Goal: Task Accomplishment & Management: Complete application form

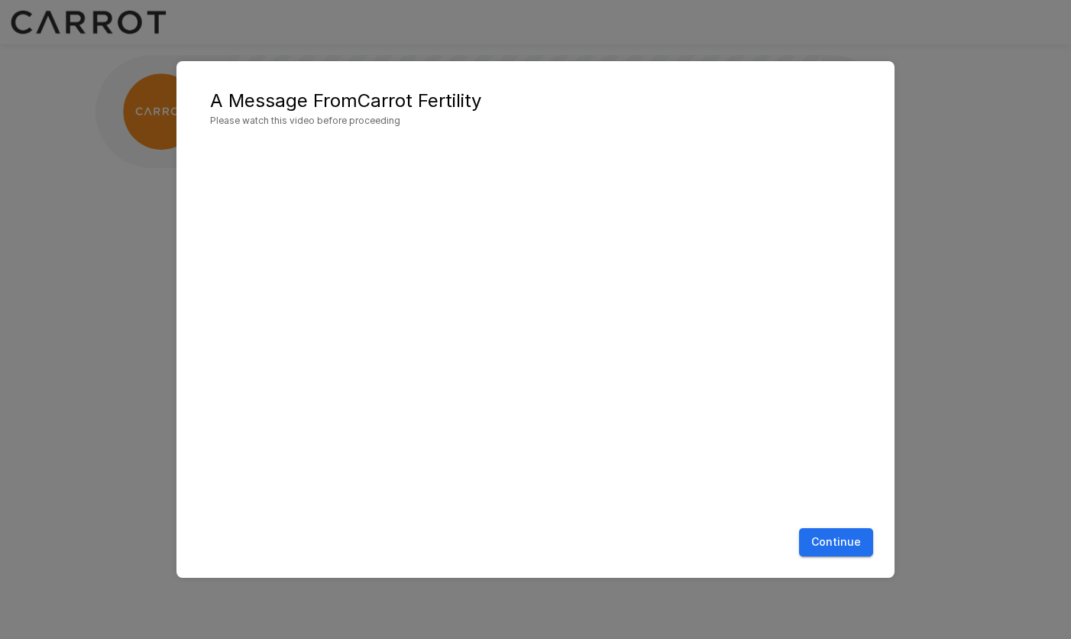
click at [841, 499] on button "Continue" at bounding box center [836, 542] width 74 height 28
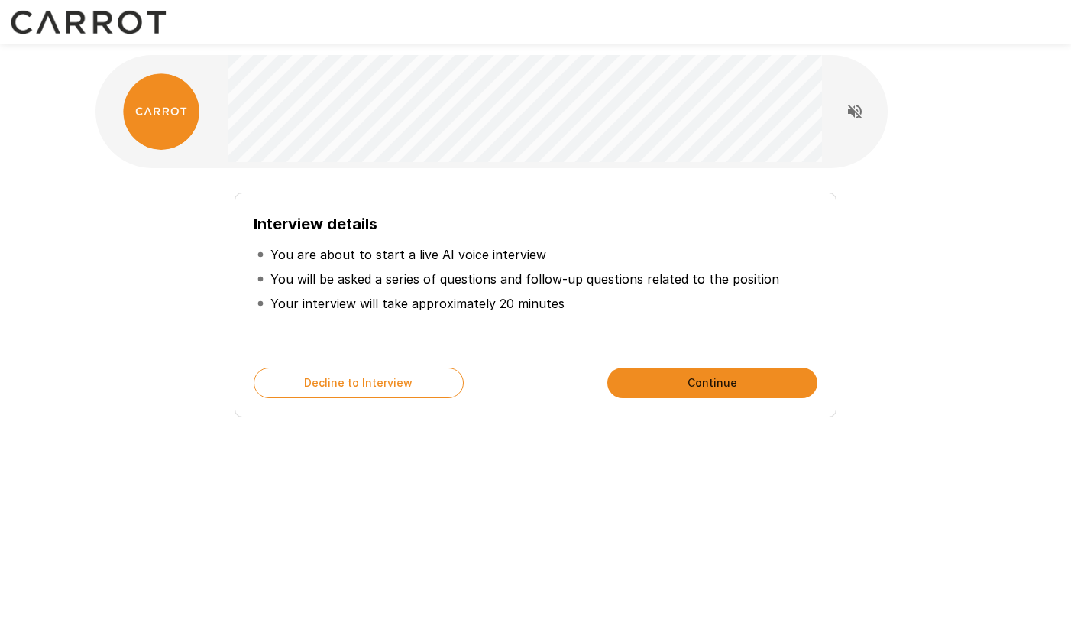
click at [729, 380] on button "Continue" at bounding box center [712, 382] width 210 height 31
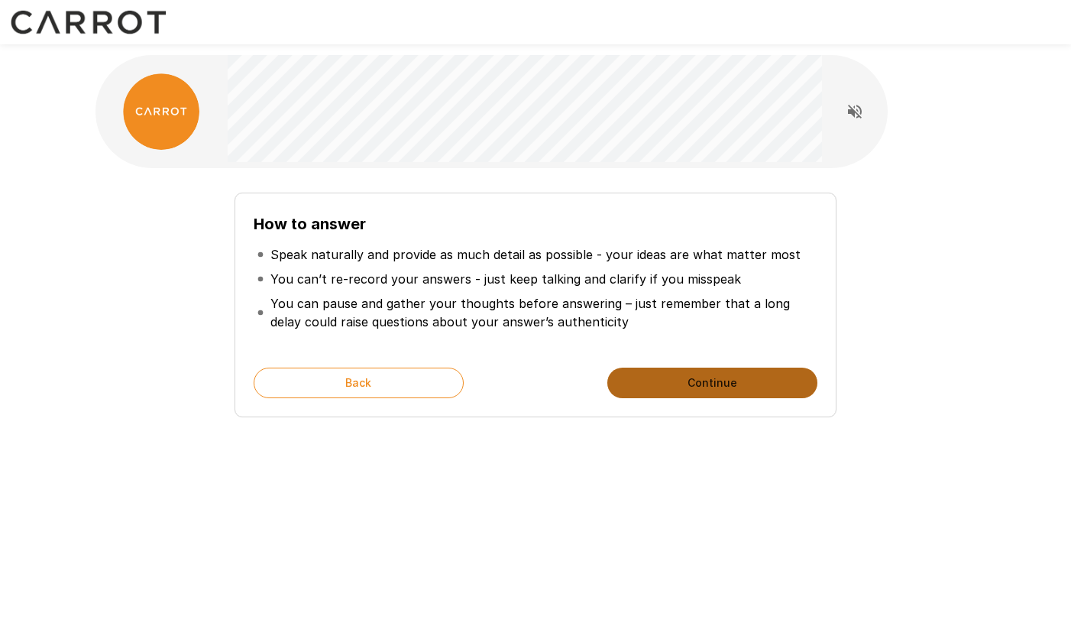
click at [710, 379] on button "Continue" at bounding box center [712, 382] width 210 height 31
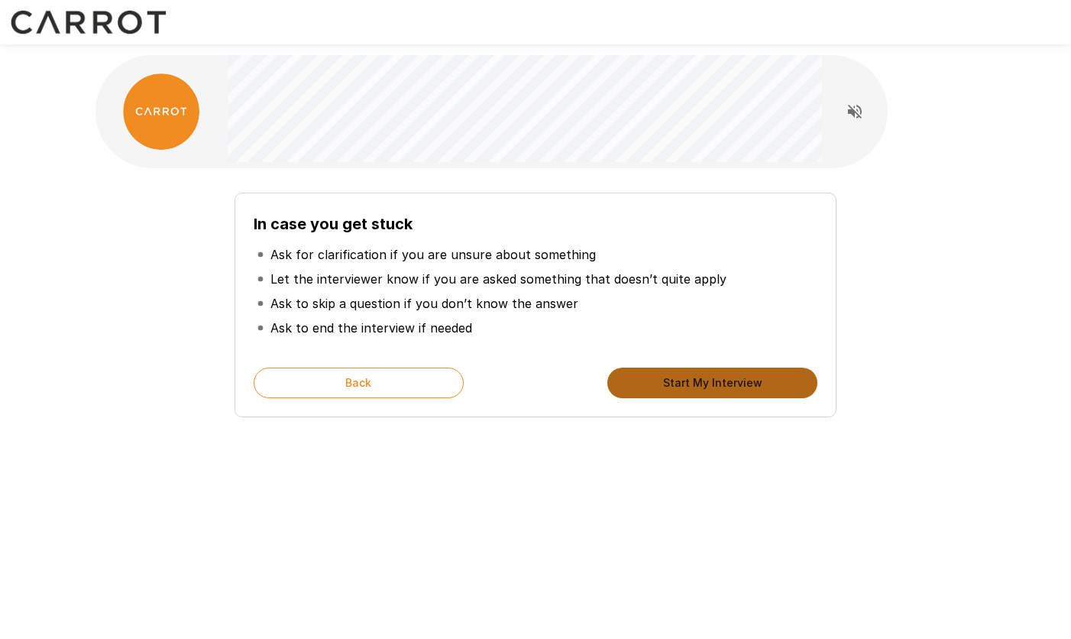
click at [710, 379] on button "Start My Interview" at bounding box center [712, 382] width 210 height 31
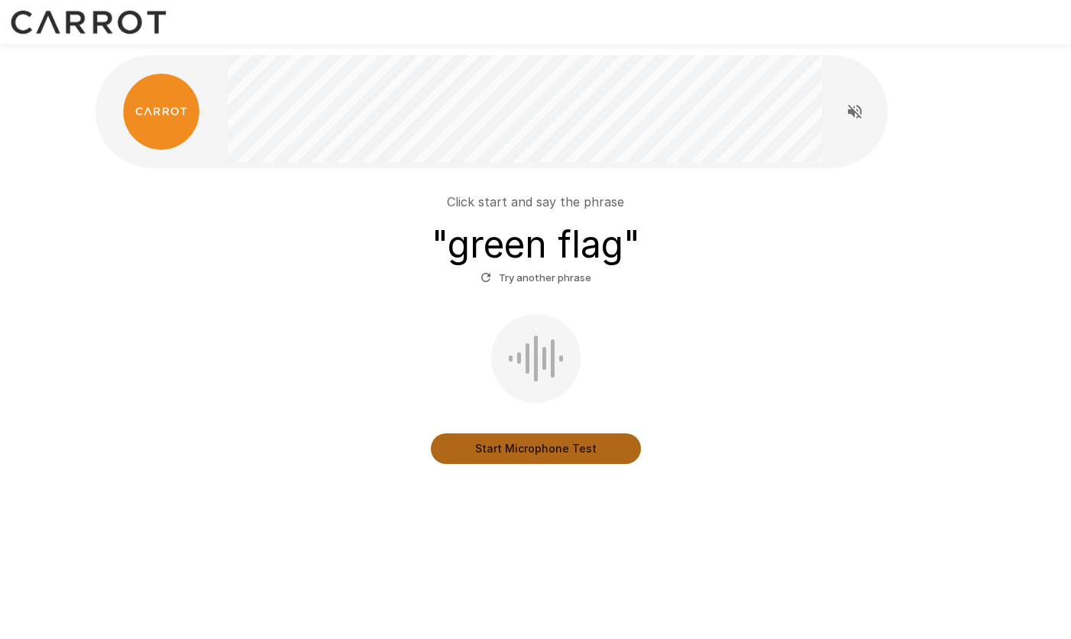
click at [549, 450] on button "Start Microphone Test" at bounding box center [536, 448] width 210 height 31
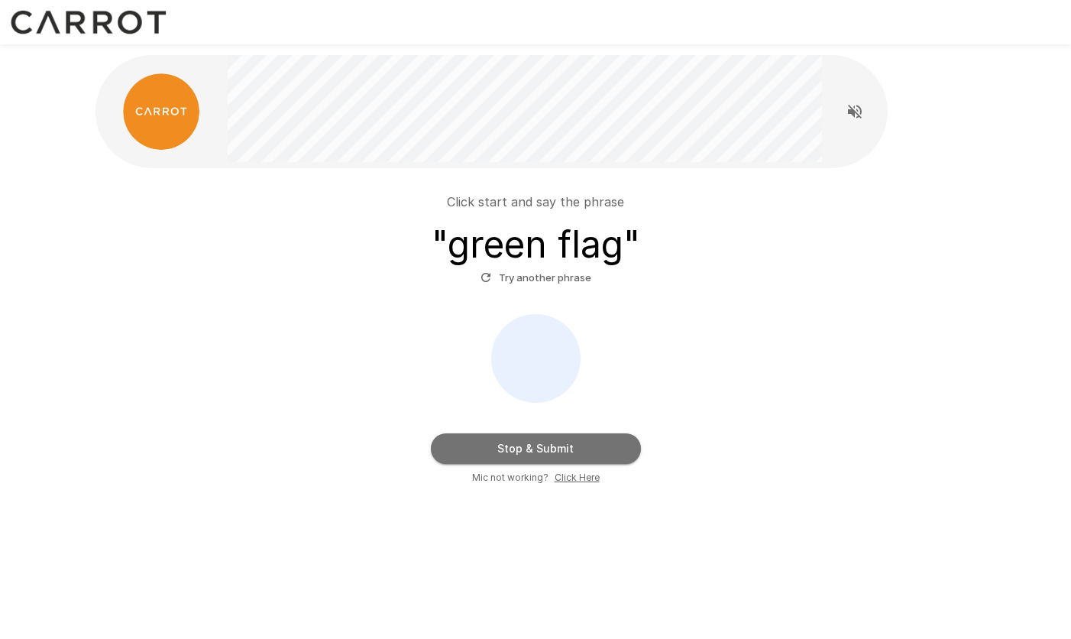
click at [549, 450] on button "Stop & Submit" at bounding box center [536, 448] width 210 height 31
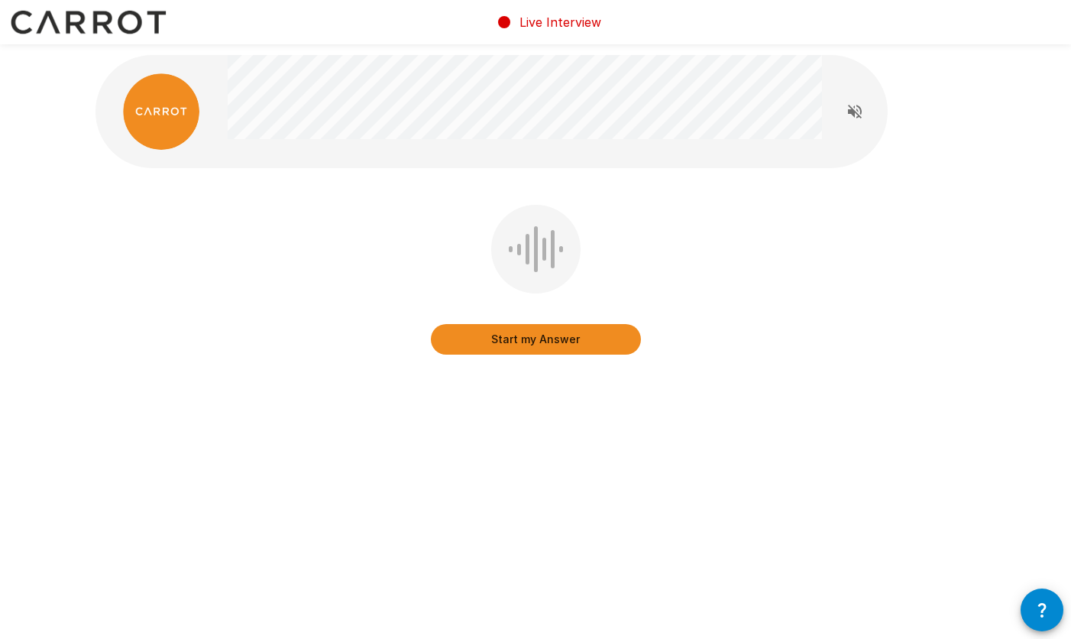
click at [542, 347] on button "Start my Answer" at bounding box center [536, 339] width 210 height 31
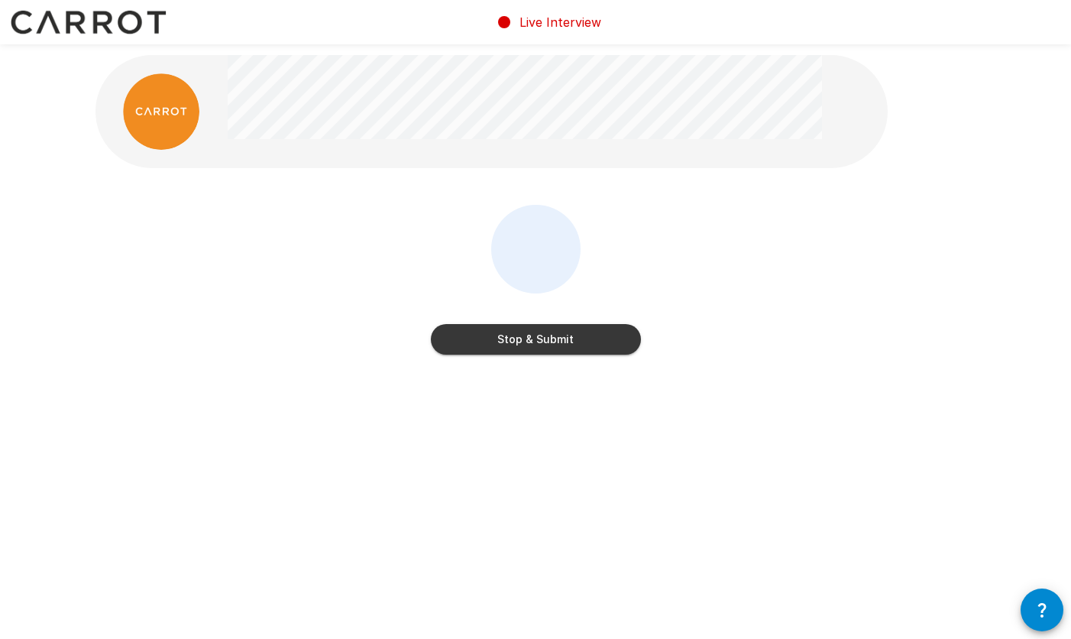
click at [542, 347] on button "Stop & Submit" at bounding box center [536, 339] width 210 height 31
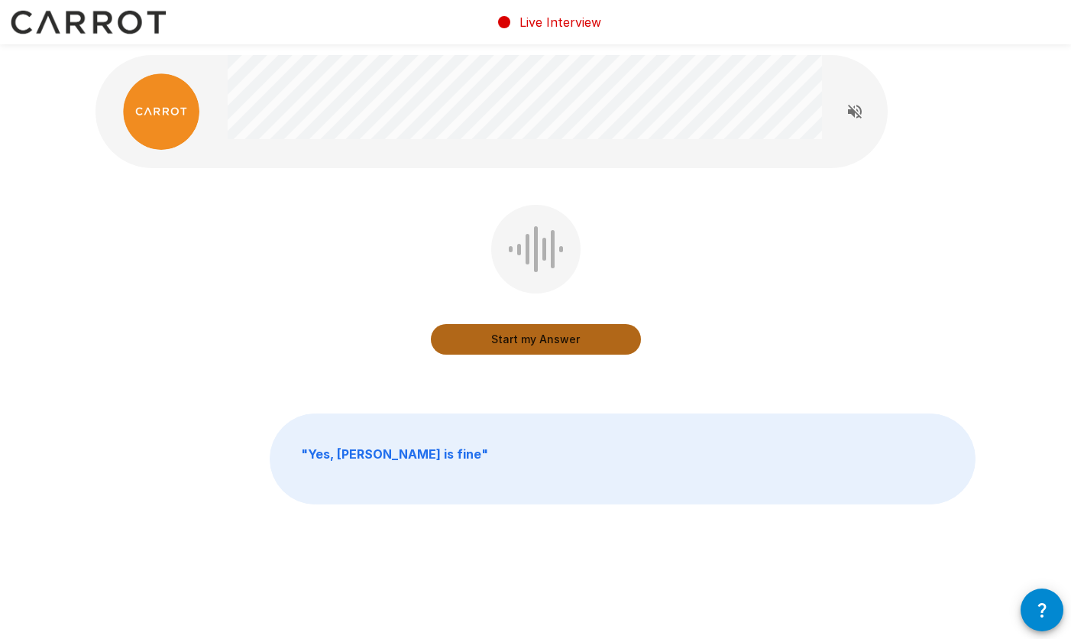
click at [542, 347] on button "Start my Answer" at bounding box center [536, 339] width 210 height 31
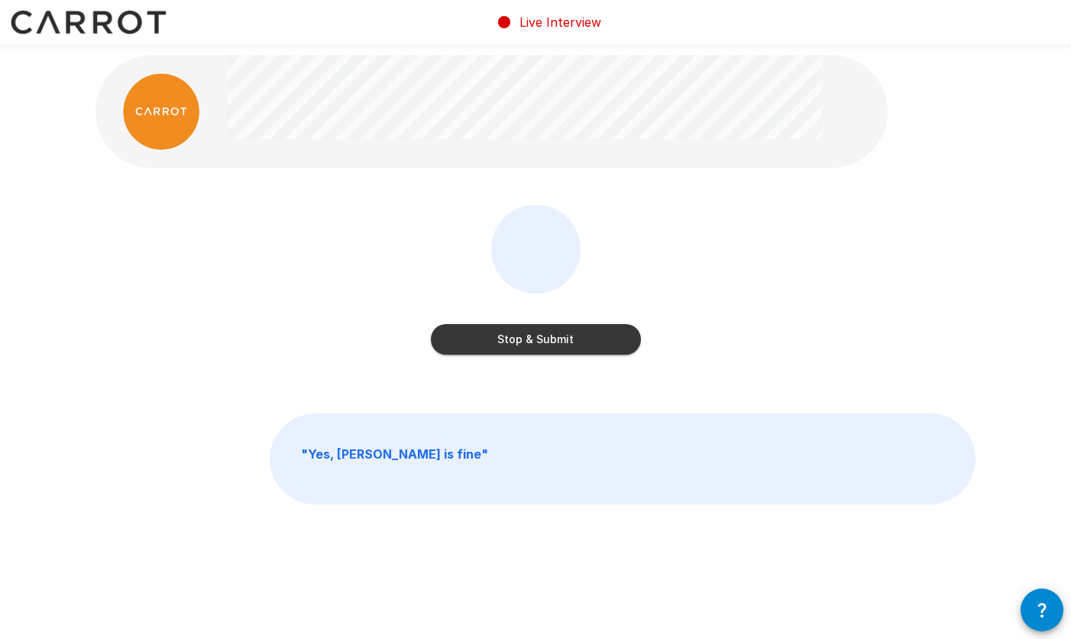
click at [542, 347] on button "Stop & Submit" at bounding box center [536, 339] width 210 height 31
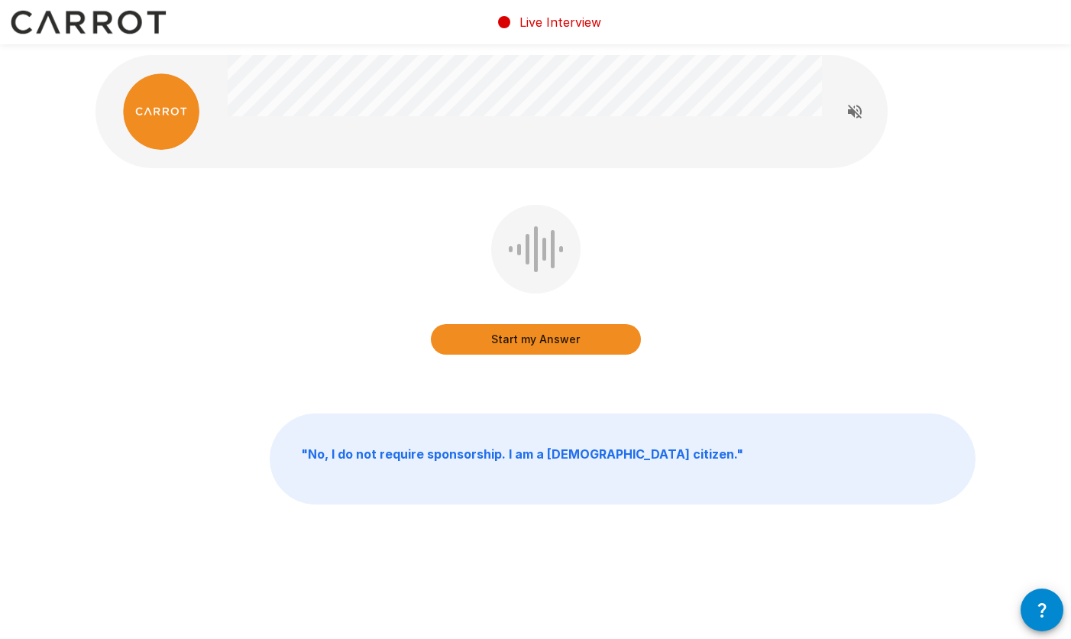
click at [542, 347] on button "Start my Answer" at bounding box center [536, 339] width 210 height 31
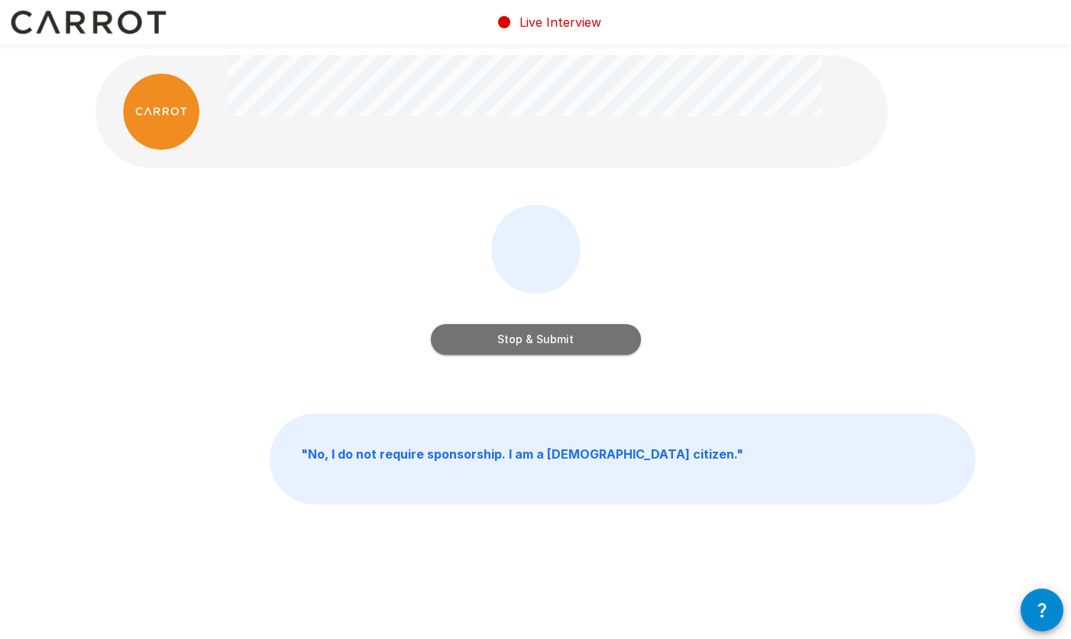
click at [542, 348] on button "Stop & Submit" at bounding box center [536, 339] width 210 height 31
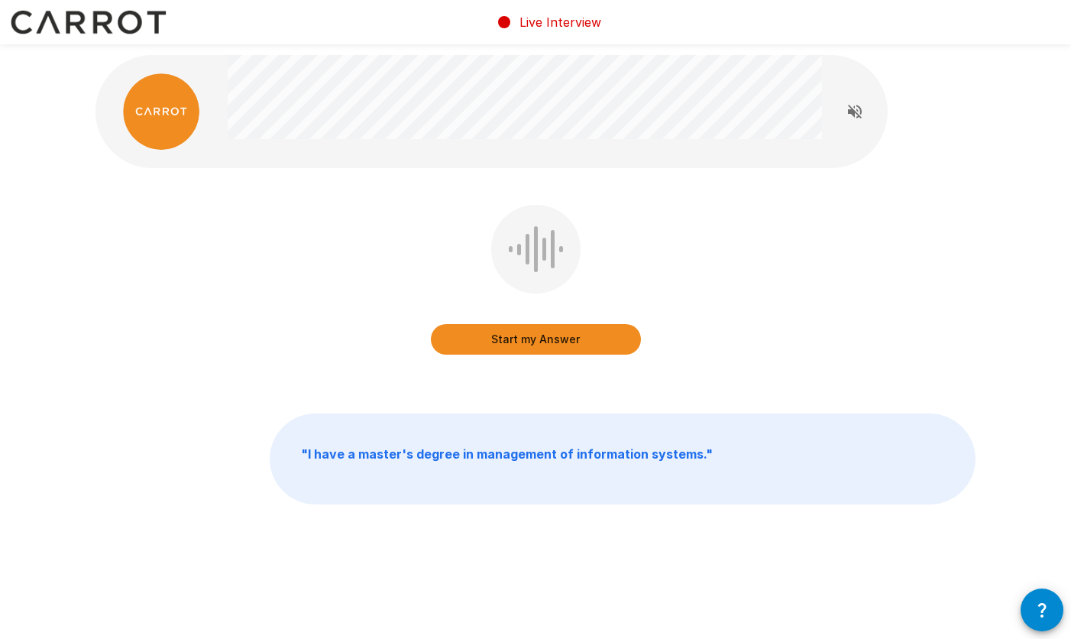
click at [542, 348] on button "Start my Answer" at bounding box center [536, 339] width 210 height 31
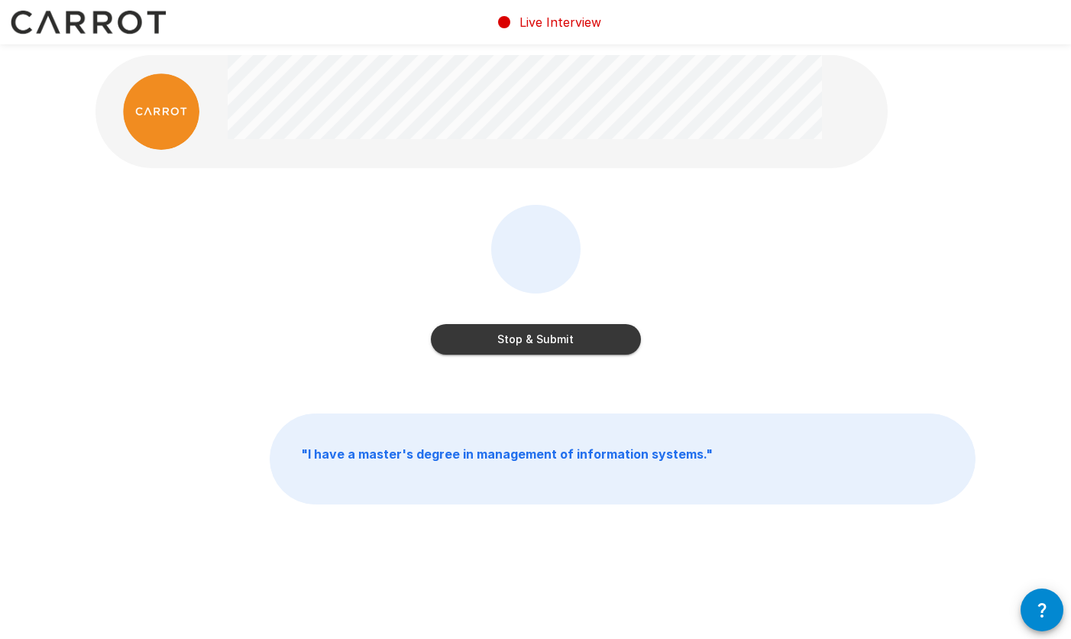
click at [542, 348] on button "Stop & Submit" at bounding box center [536, 339] width 210 height 31
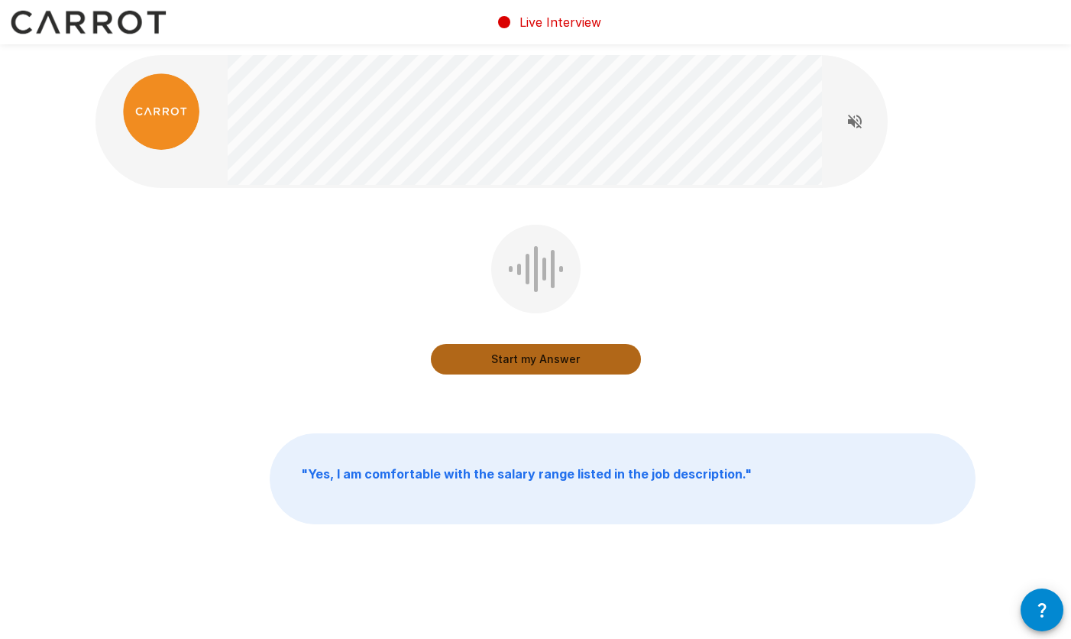
click at [533, 354] on button "Start my Answer" at bounding box center [536, 359] width 210 height 31
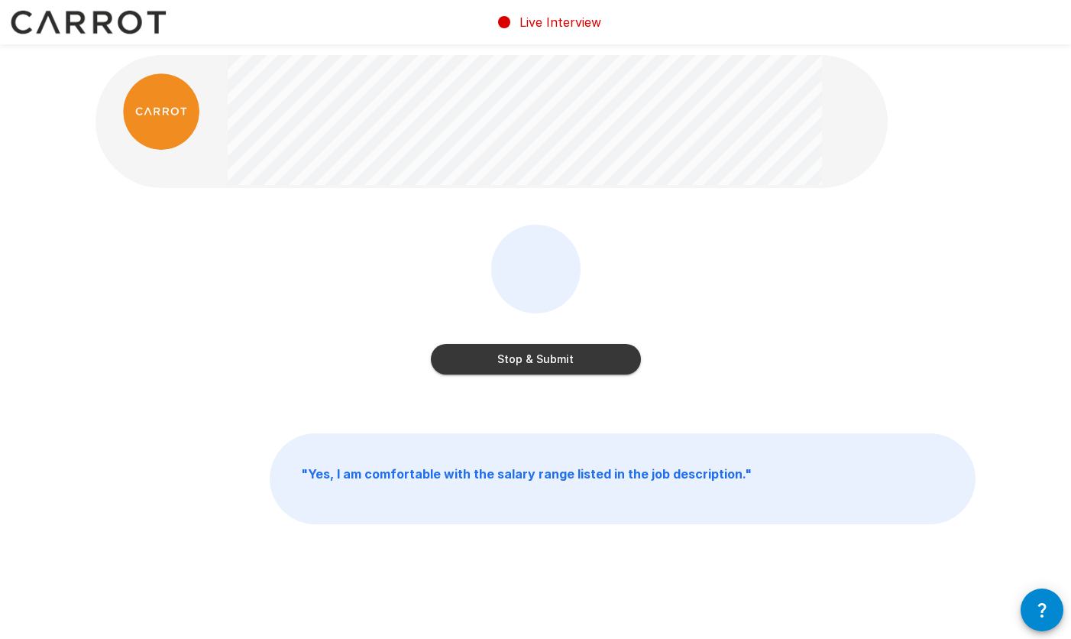
click at [533, 354] on button "Stop & Submit" at bounding box center [536, 359] width 210 height 31
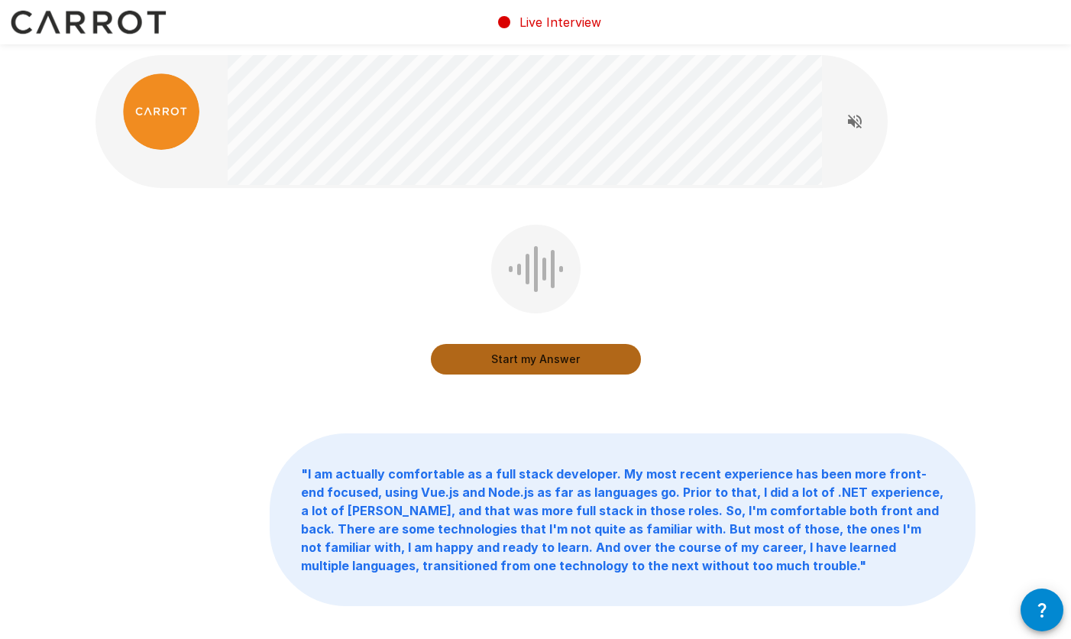
click at [533, 354] on button "Start my Answer" at bounding box center [536, 359] width 210 height 31
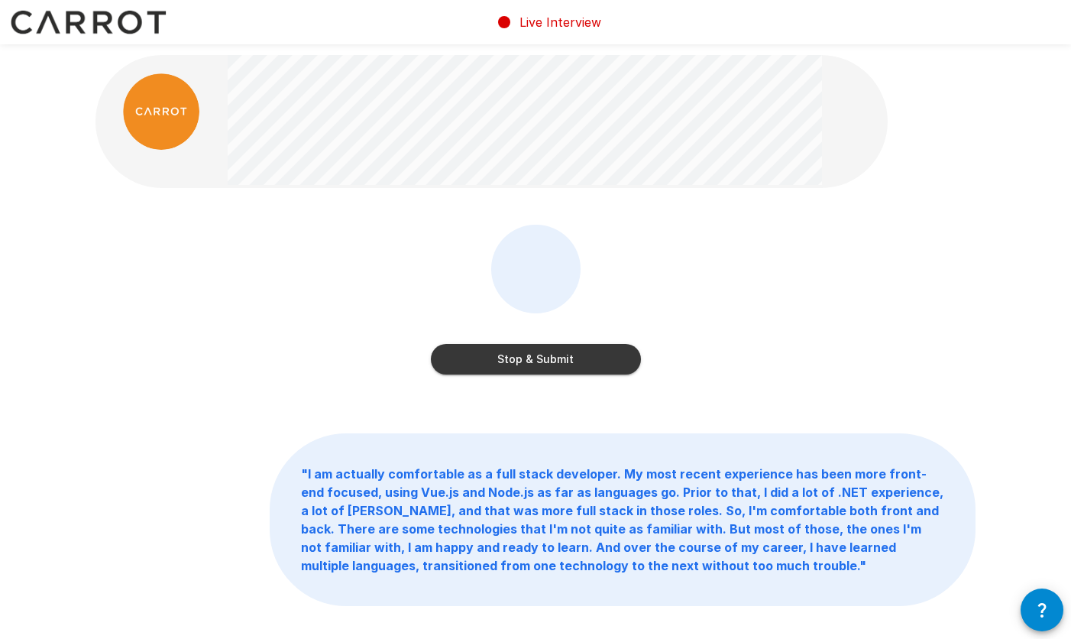
click at [533, 354] on button "Stop & Submit" at bounding box center [536, 359] width 210 height 31
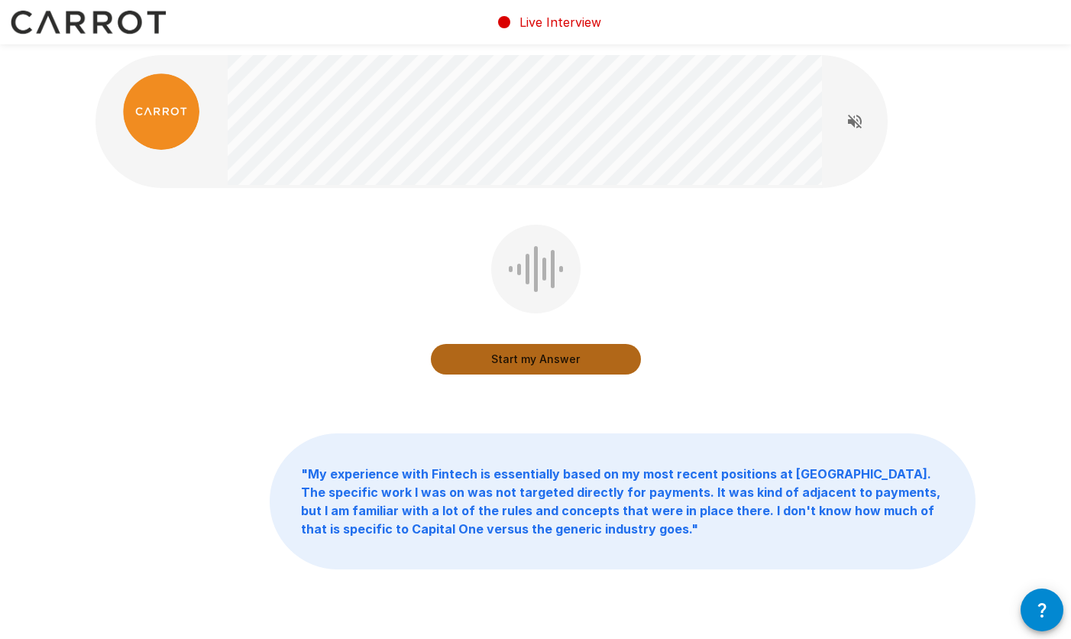
click at [533, 354] on button "Start my Answer" at bounding box center [536, 359] width 210 height 31
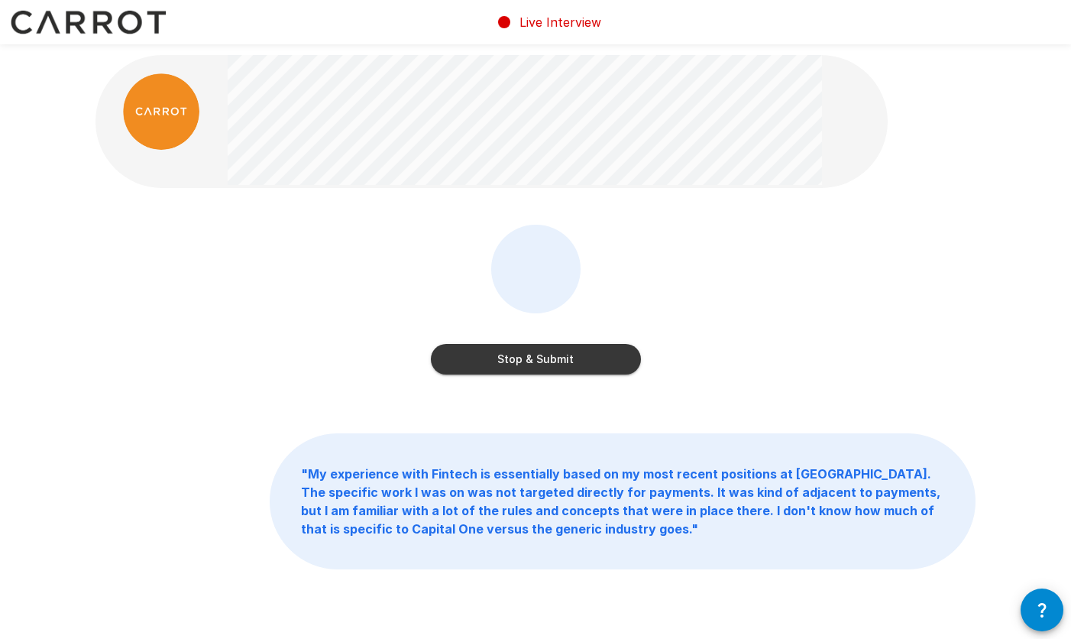
click at [533, 354] on button "Stop & Submit" at bounding box center [536, 359] width 210 height 31
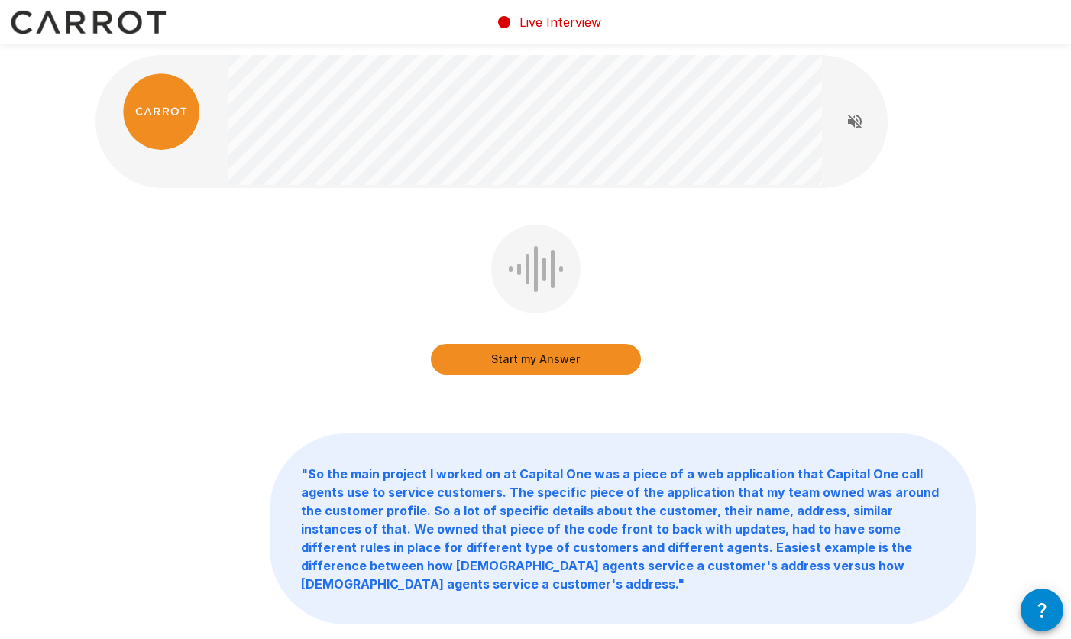
click at [533, 354] on button "Start my Answer" at bounding box center [536, 359] width 210 height 31
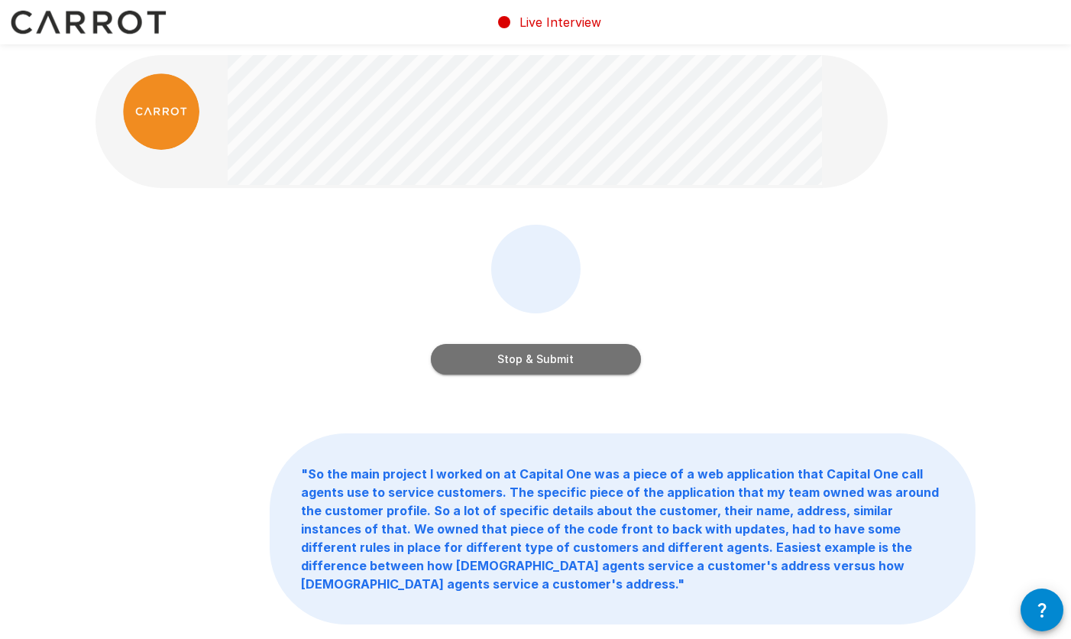
click at [533, 354] on button "Stop & Submit" at bounding box center [536, 359] width 210 height 31
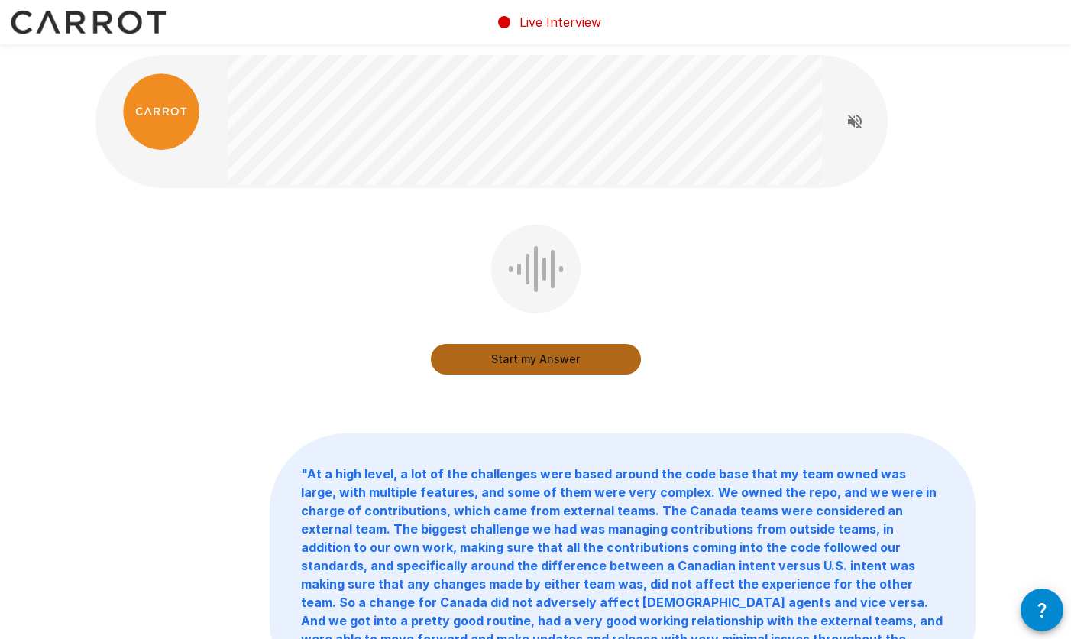
click at [533, 354] on button "Start my Answer" at bounding box center [536, 359] width 210 height 31
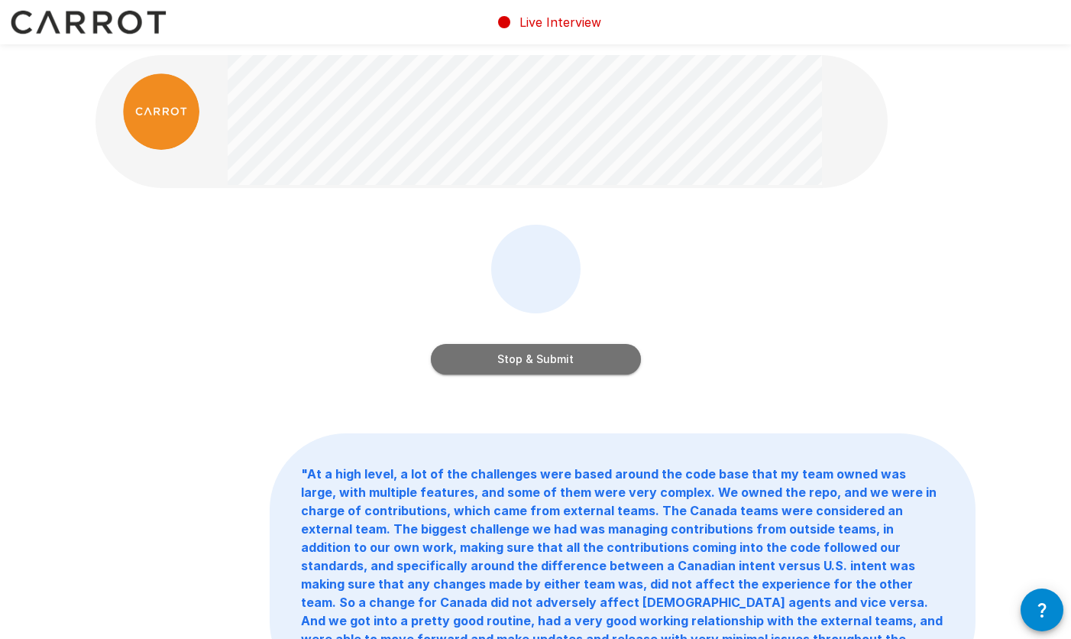
click at [533, 354] on button "Stop & Submit" at bounding box center [536, 359] width 210 height 31
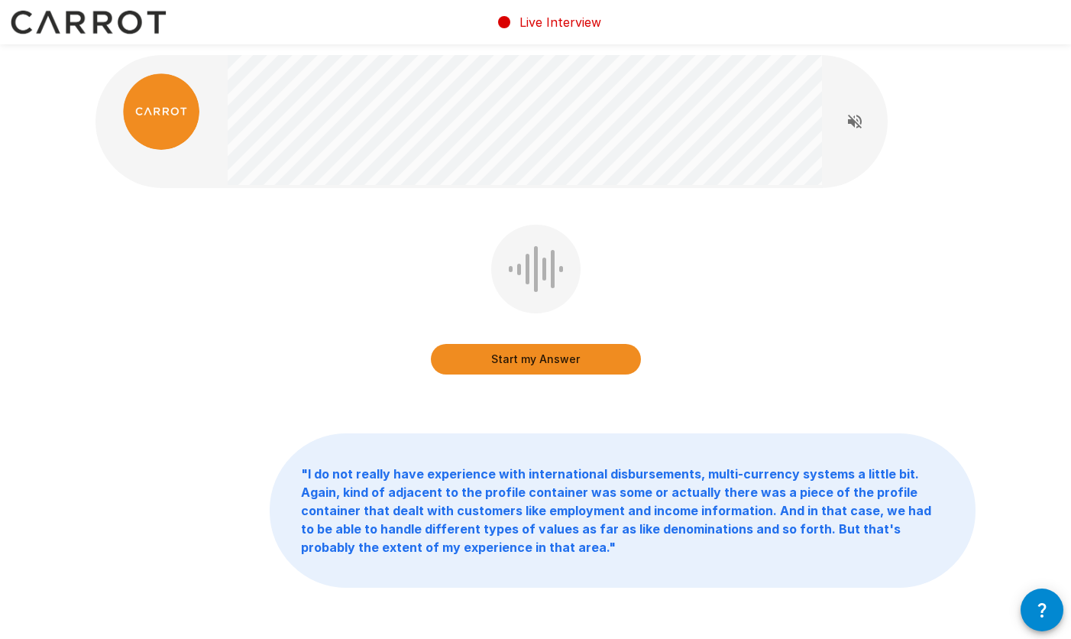
click at [533, 354] on button "Start my Answer" at bounding box center [536, 359] width 210 height 31
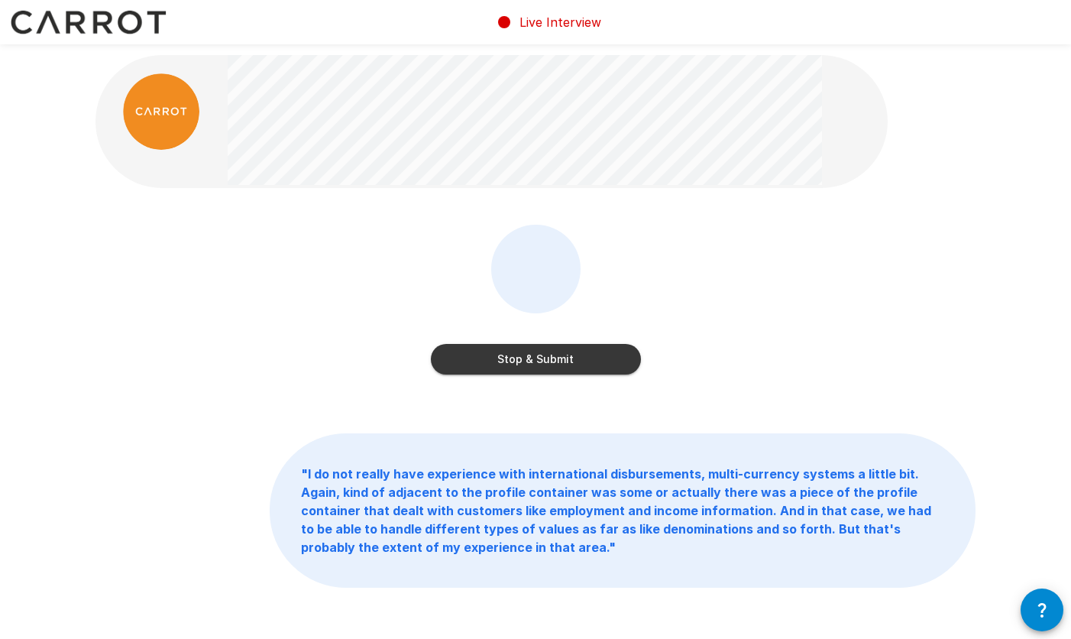
click at [533, 354] on button "Stop & Submit" at bounding box center [536, 359] width 210 height 31
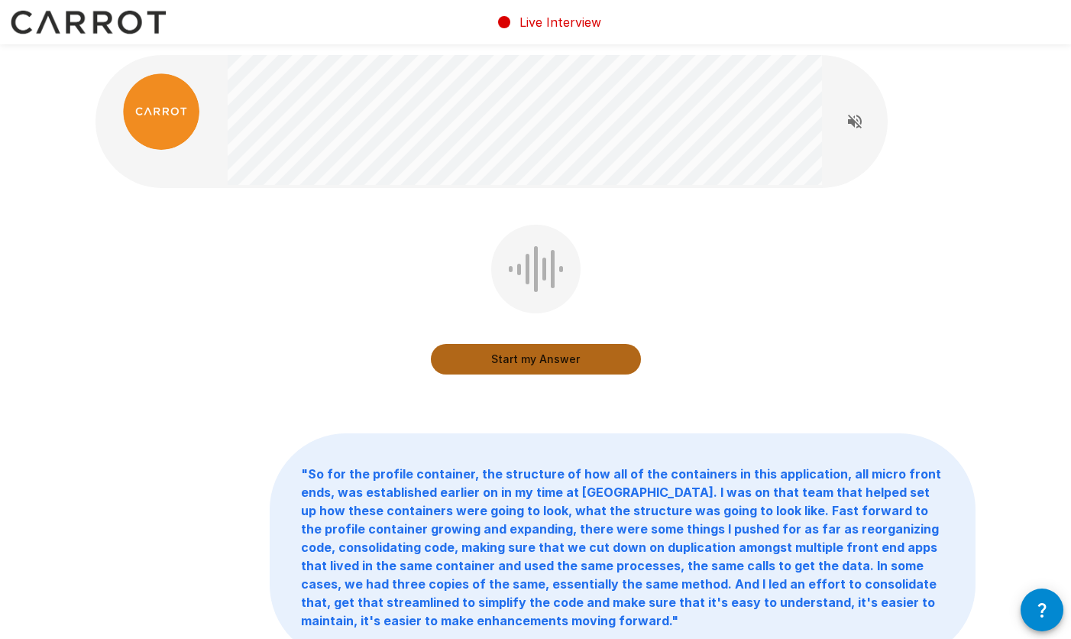
click at [533, 354] on button "Start my Answer" at bounding box center [536, 359] width 210 height 31
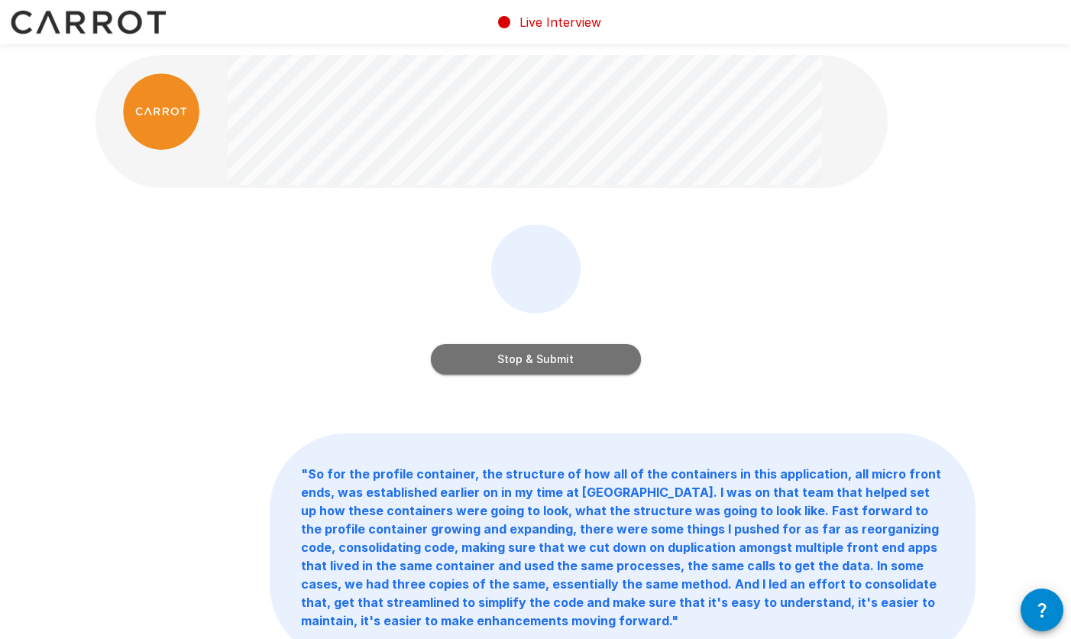
click at [533, 354] on button "Stop & Submit" at bounding box center [536, 359] width 210 height 31
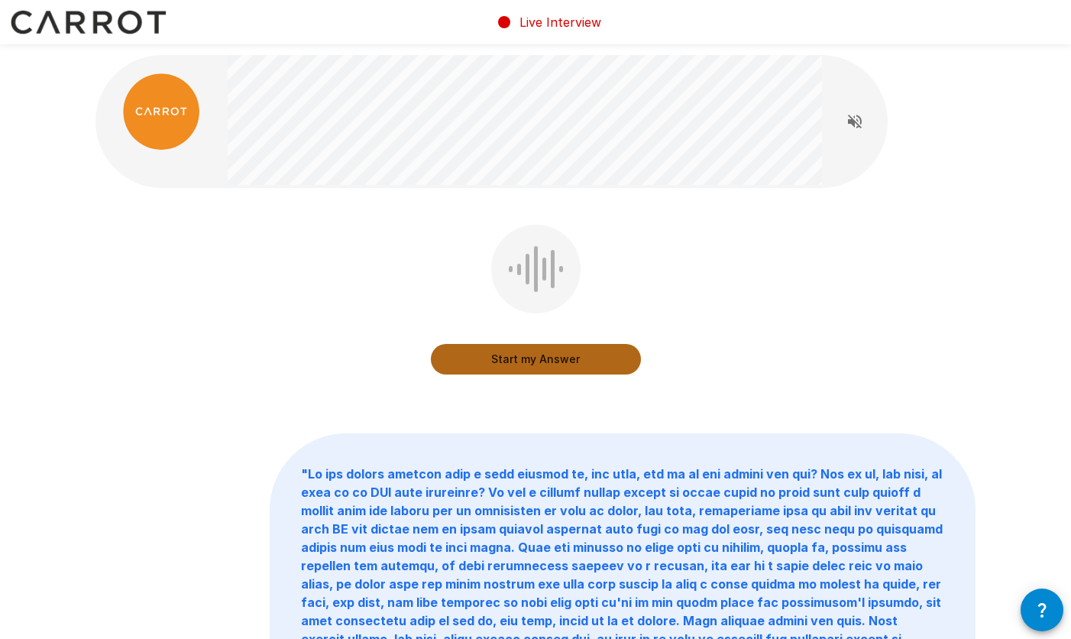
click at [533, 354] on button "Start my Answer" at bounding box center [536, 359] width 210 height 31
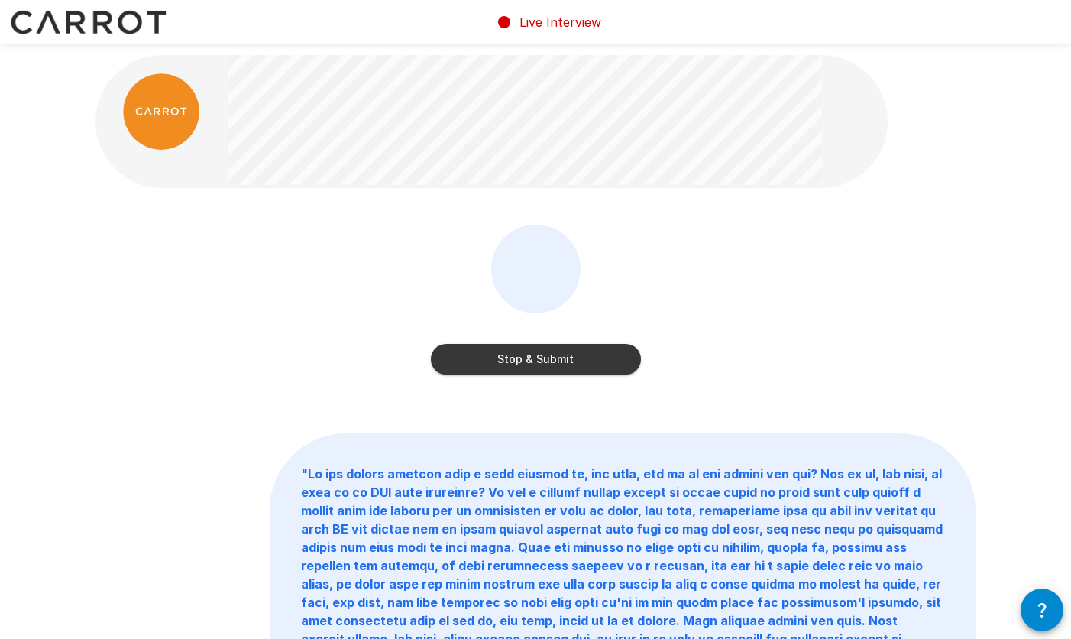
click at [533, 354] on button "Stop & Submit" at bounding box center [536, 359] width 210 height 31
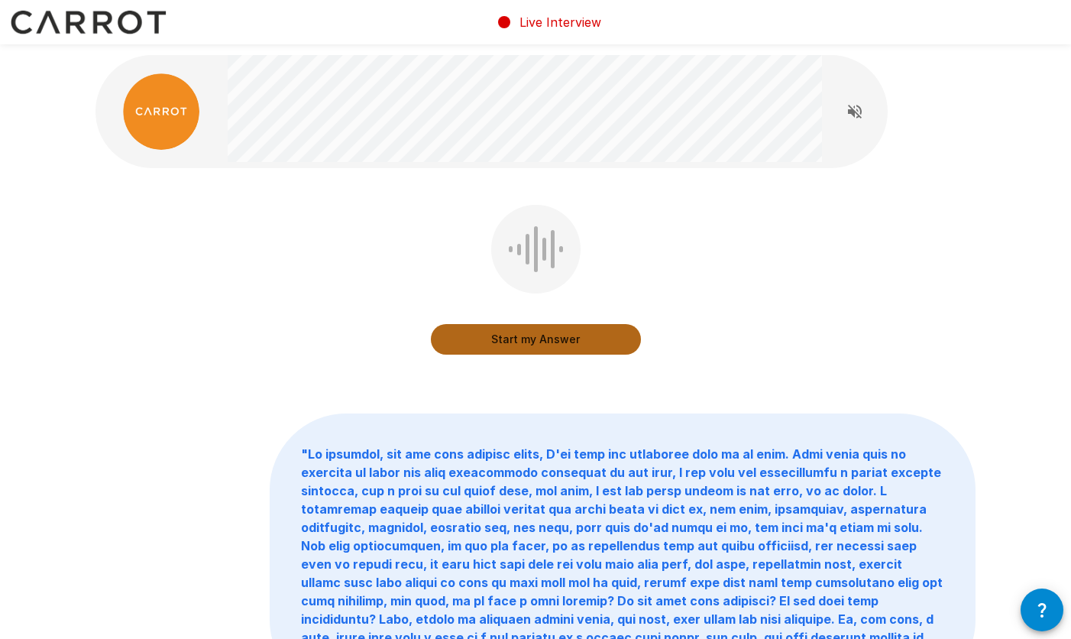
click at [534, 332] on button "Start my Answer" at bounding box center [536, 339] width 210 height 31
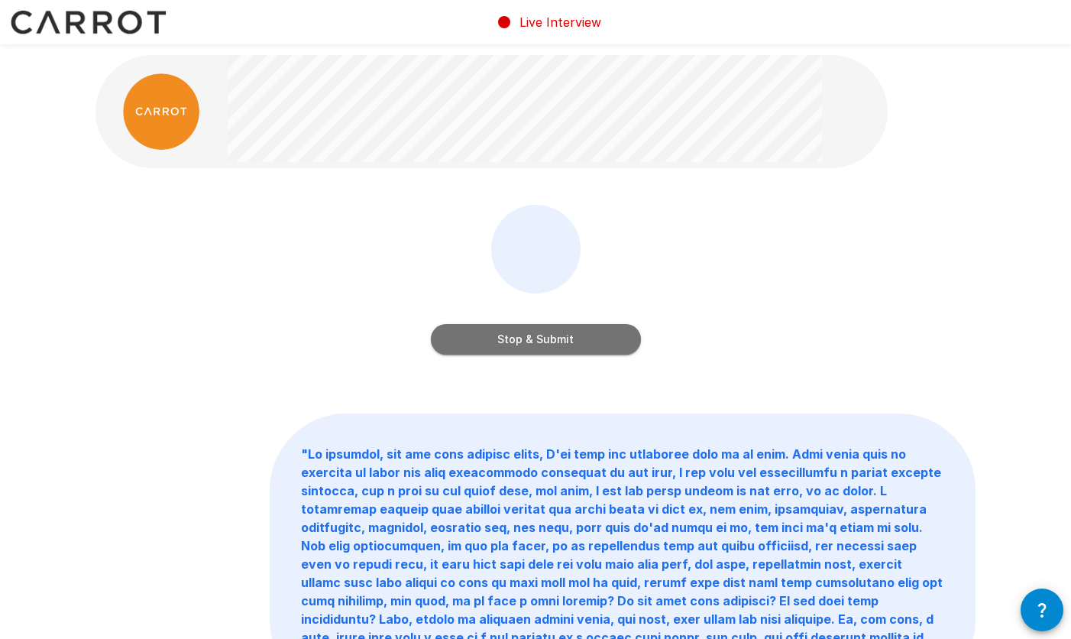
click at [534, 332] on button "Stop & Submit" at bounding box center [536, 339] width 210 height 31
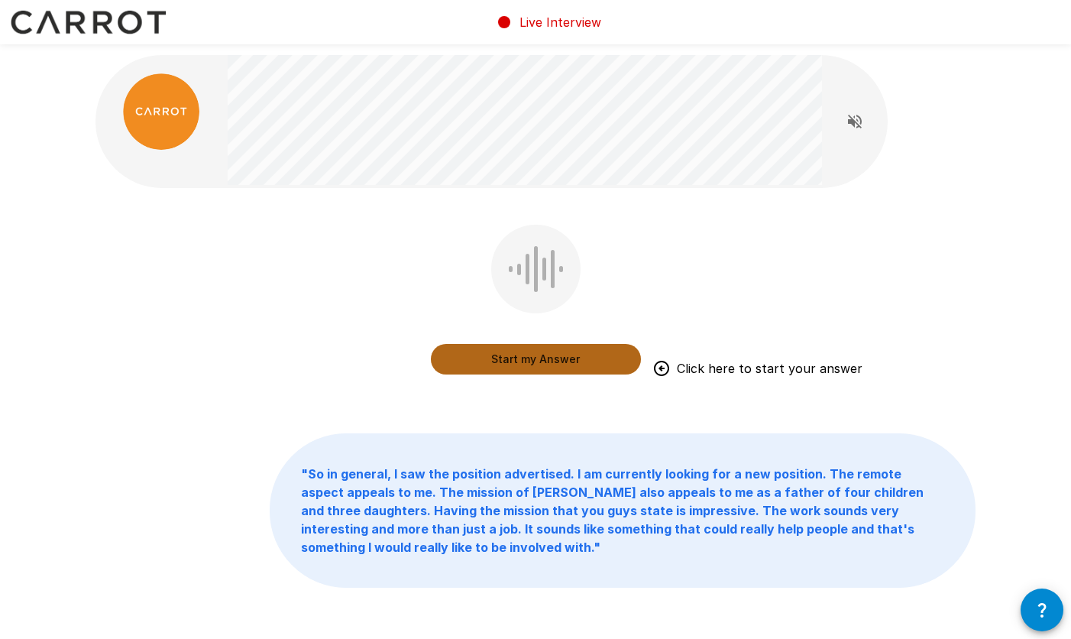
click at [557, 358] on button "Start my Answer" at bounding box center [536, 359] width 210 height 31
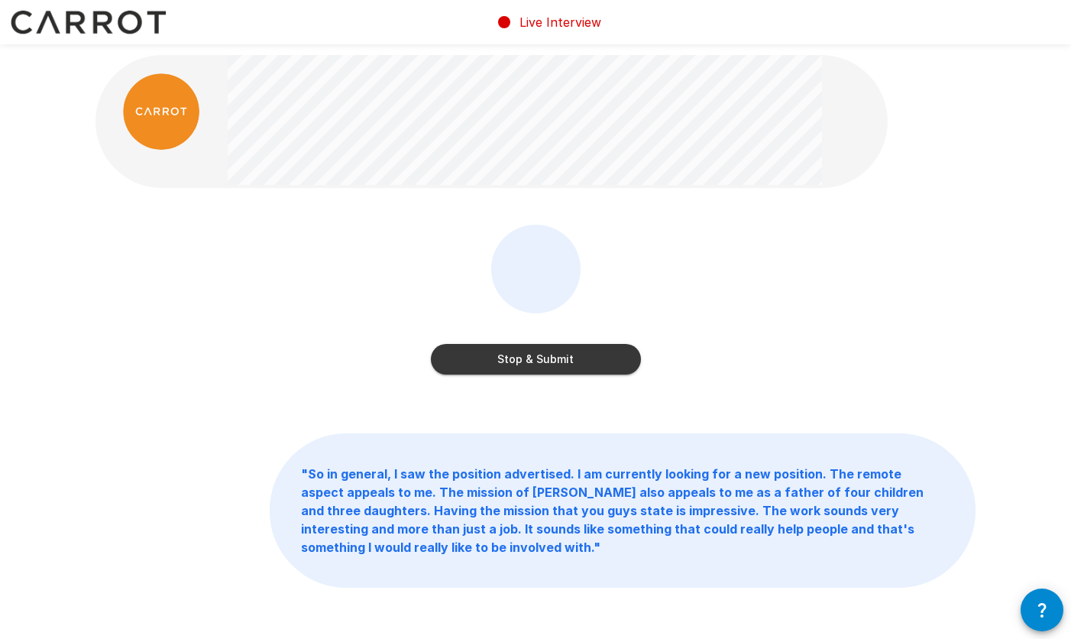
click at [557, 358] on button "Stop & Submit" at bounding box center [536, 359] width 210 height 31
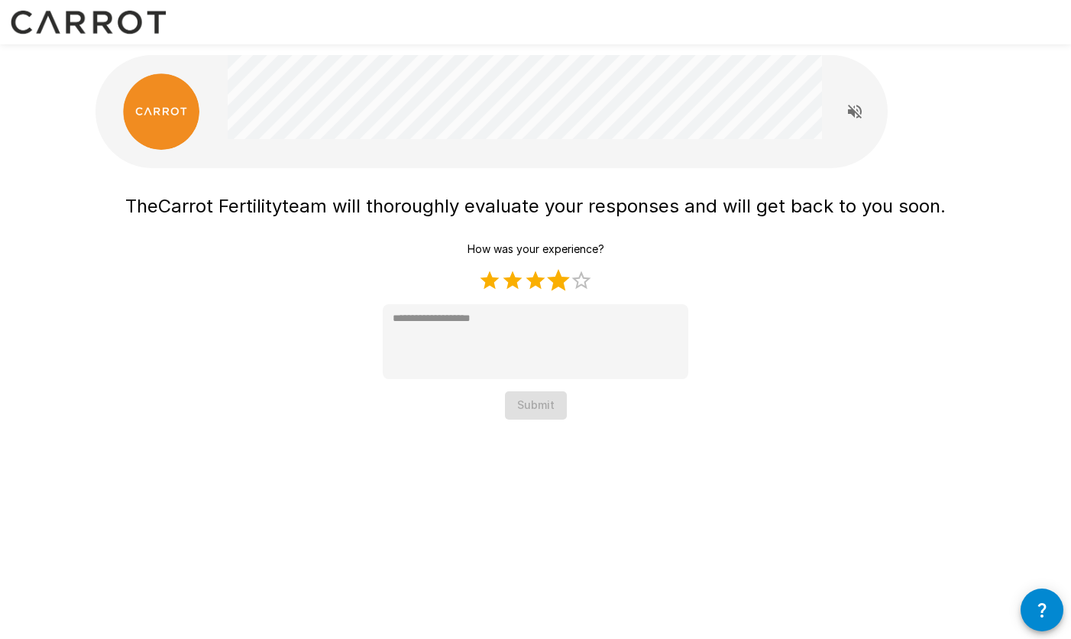
click at [557, 284] on label "4 Stars" at bounding box center [558, 280] width 23 height 23
type textarea "*"
click at [531, 407] on button "Submit" at bounding box center [536, 405] width 62 height 28
